Goal: Information Seeking & Learning: Learn about a topic

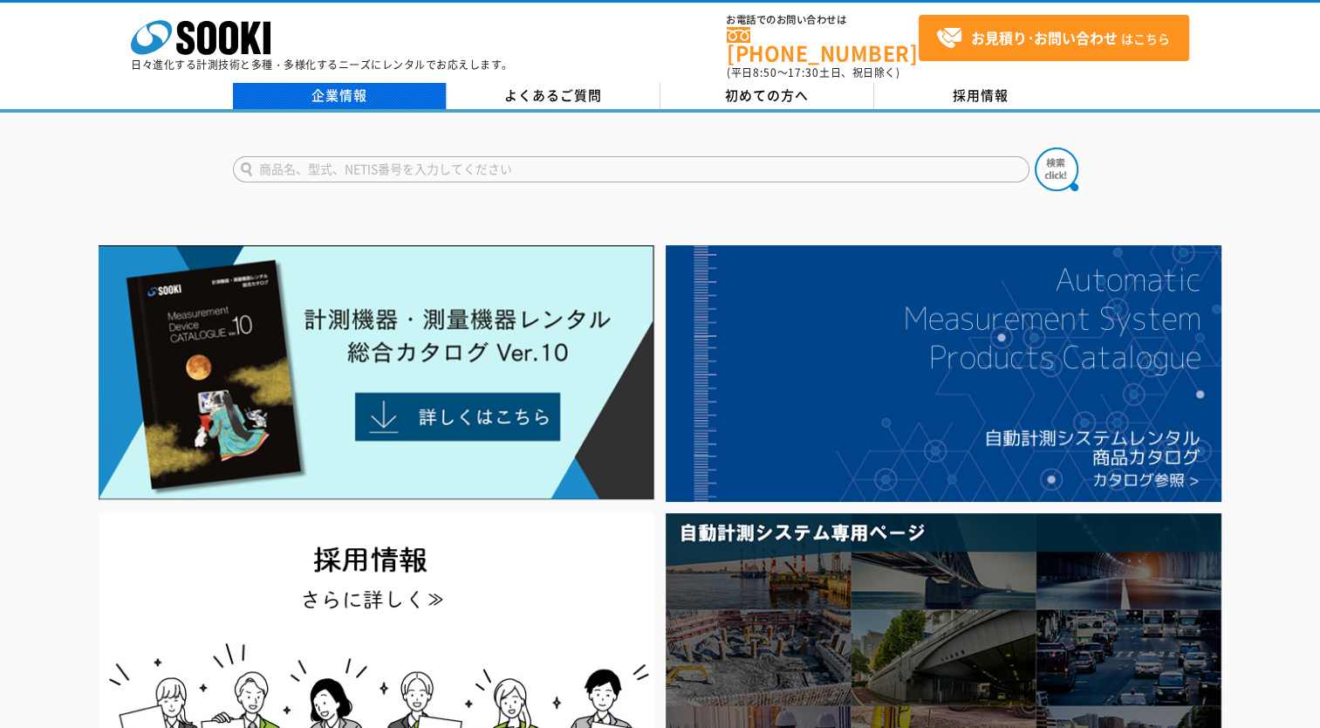
click at [336, 86] on link "企業情報" at bounding box center [340, 96] width 214 height 26
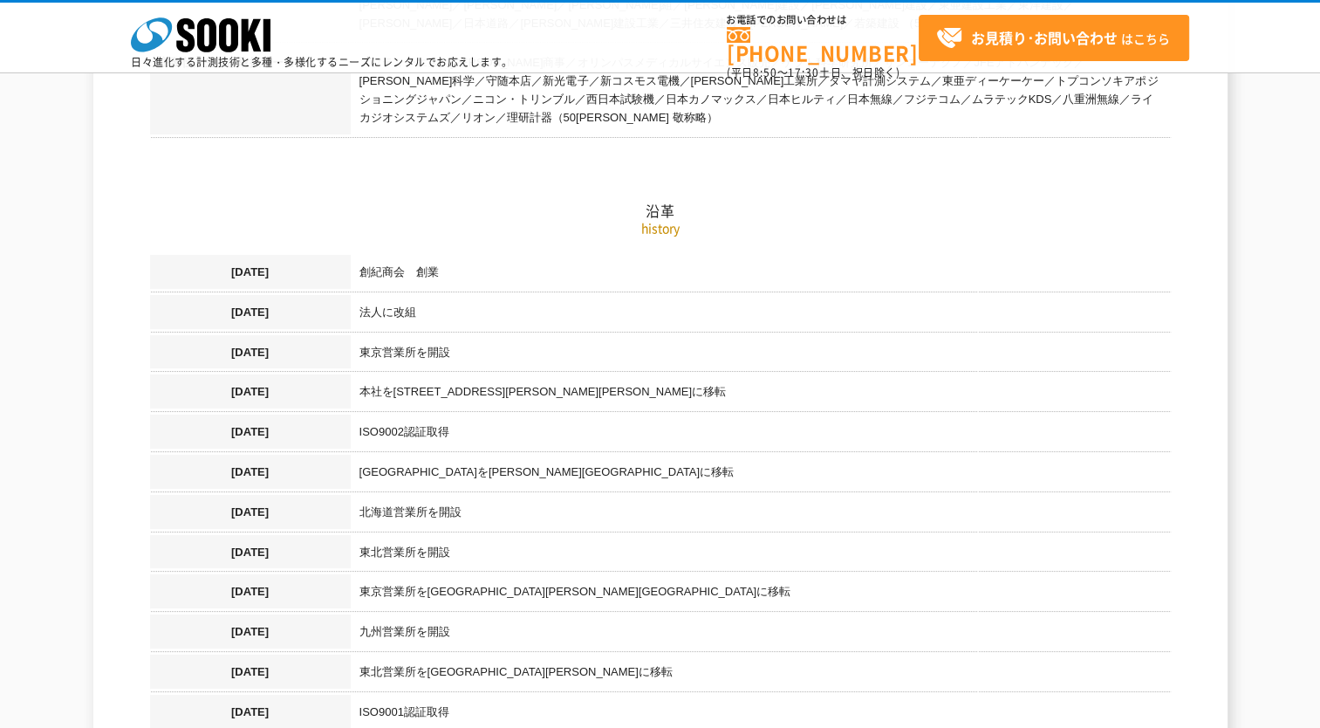
scroll to position [1047, 0]
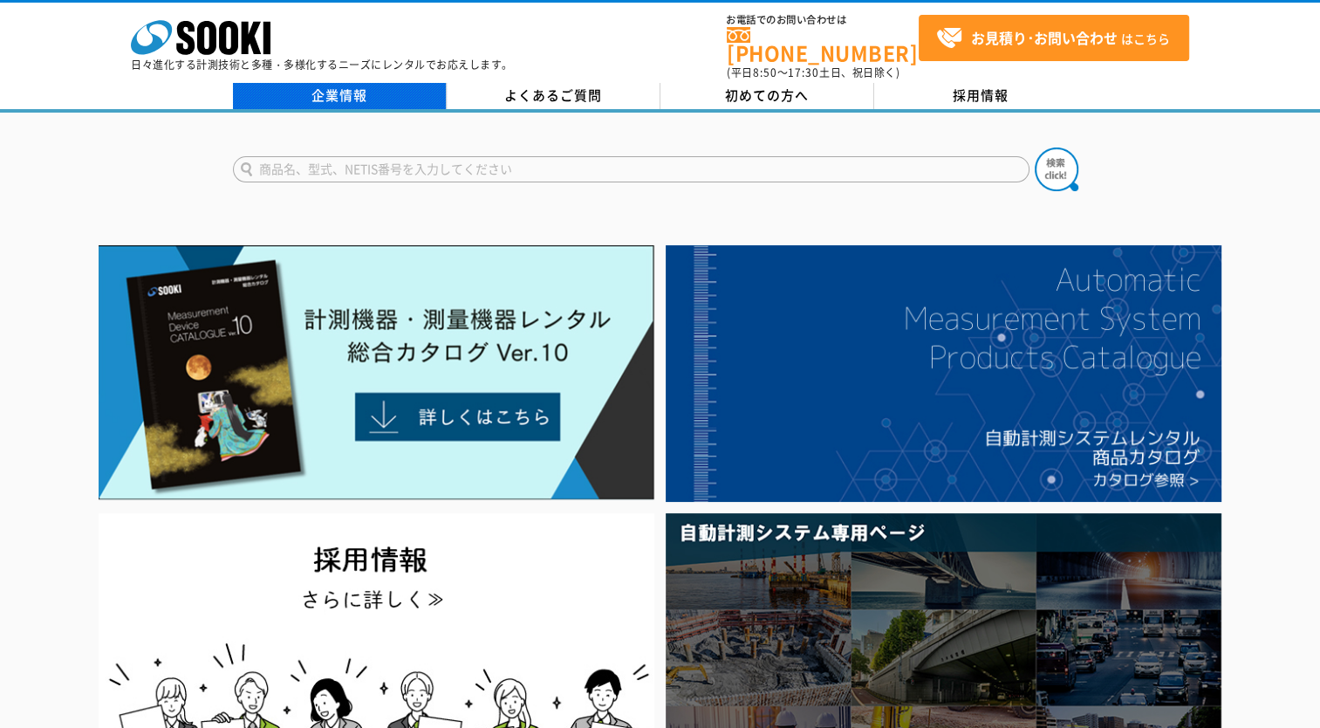
click at [375, 89] on link "企業情報" at bounding box center [340, 96] width 214 height 26
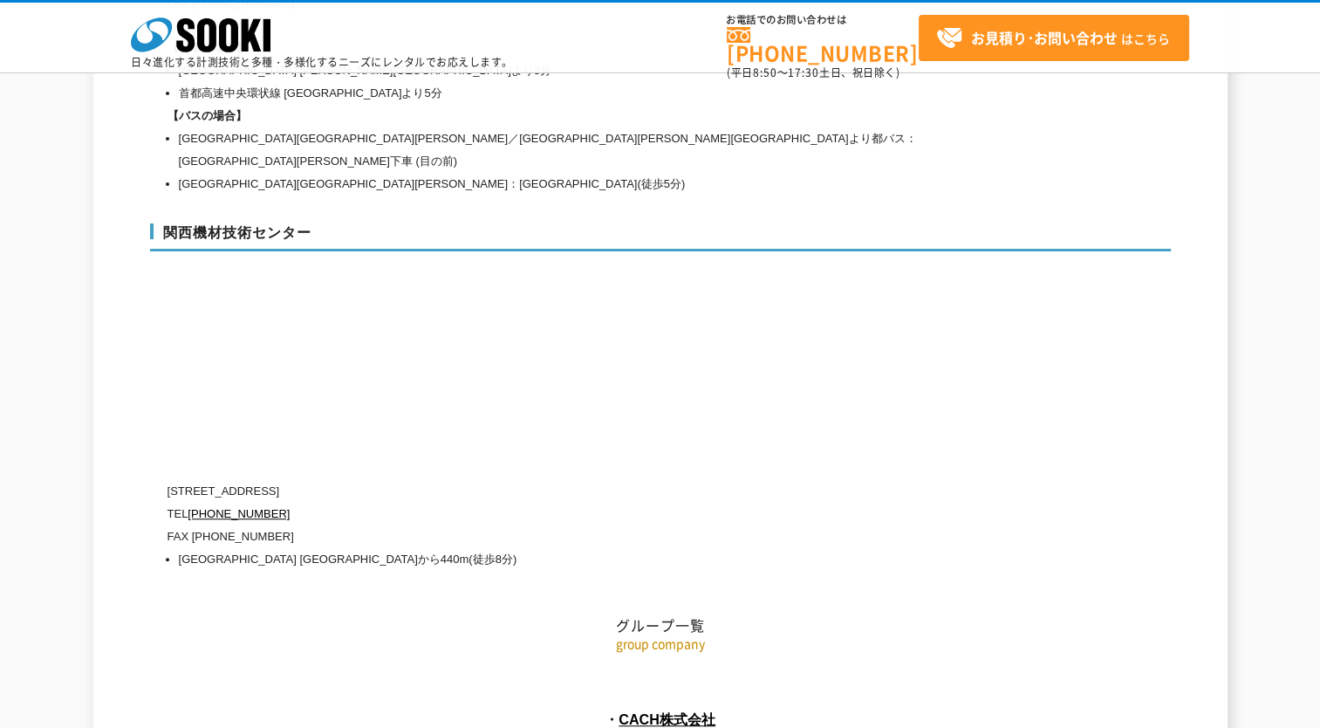
scroll to position [7639, 0]
